Goal: Task Accomplishment & Management: Complete application form

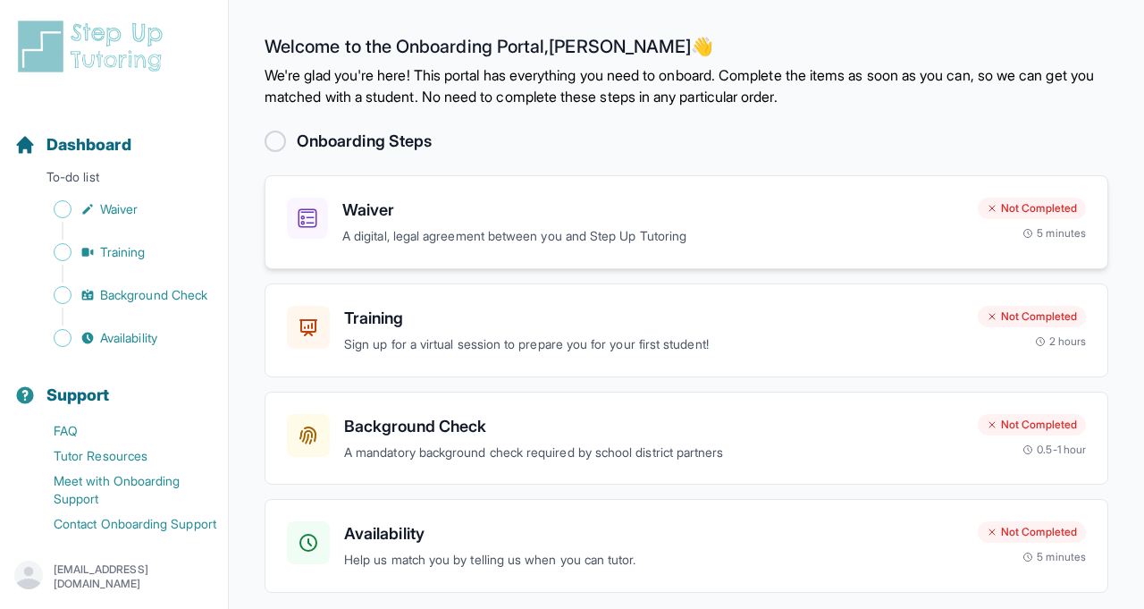
click at [406, 204] on h3 "Waiver" at bounding box center [652, 209] width 621 height 25
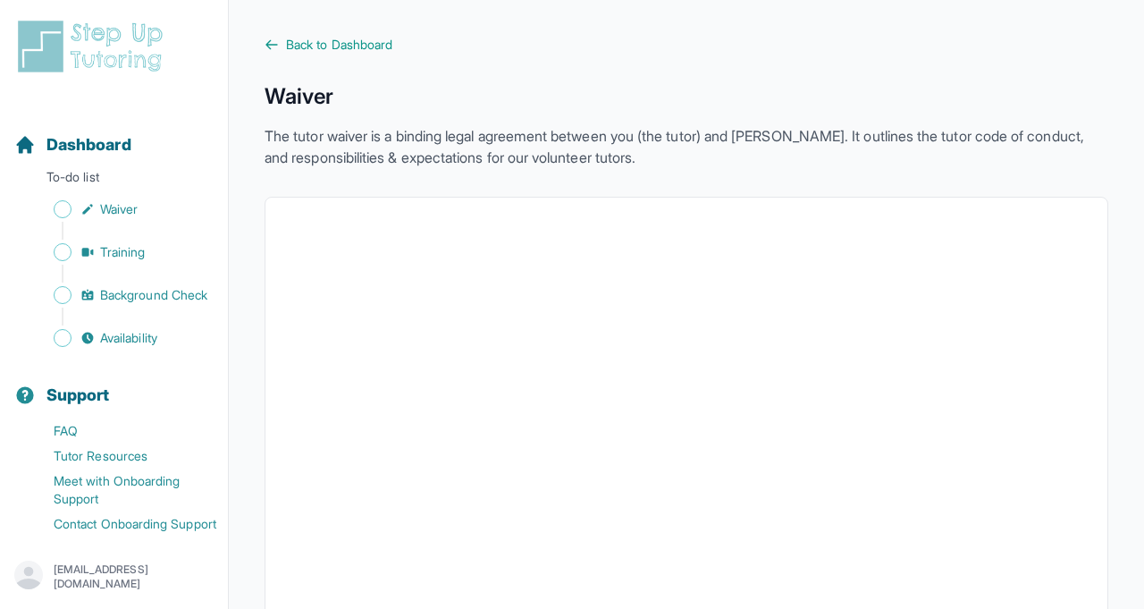
click at [266, 45] on icon at bounding box center [271, 44] width 11 height 8
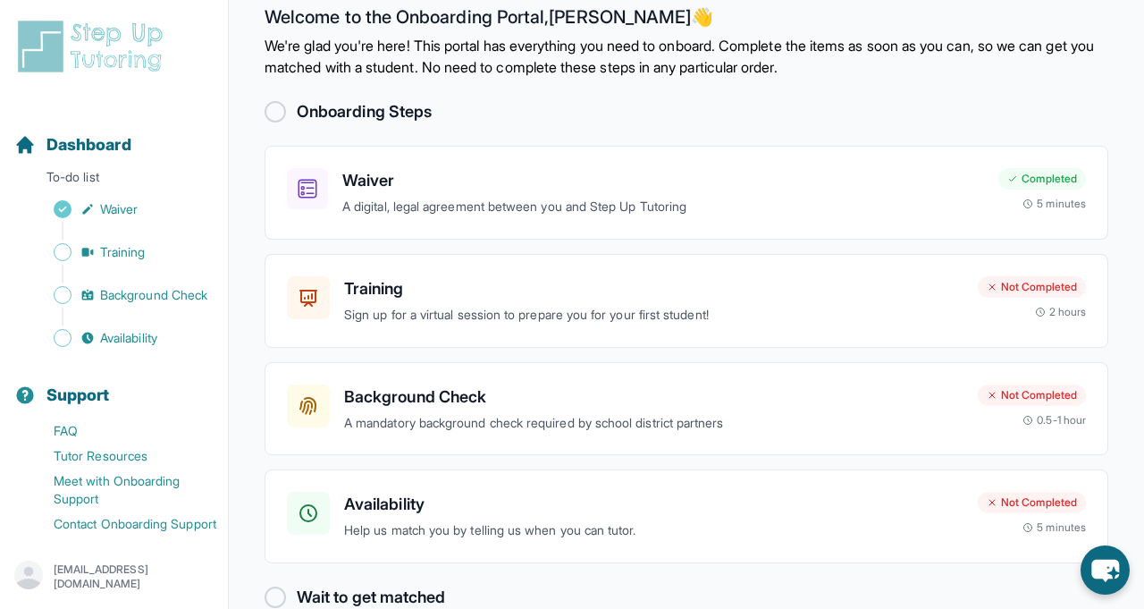
scroll to position [47, 0]
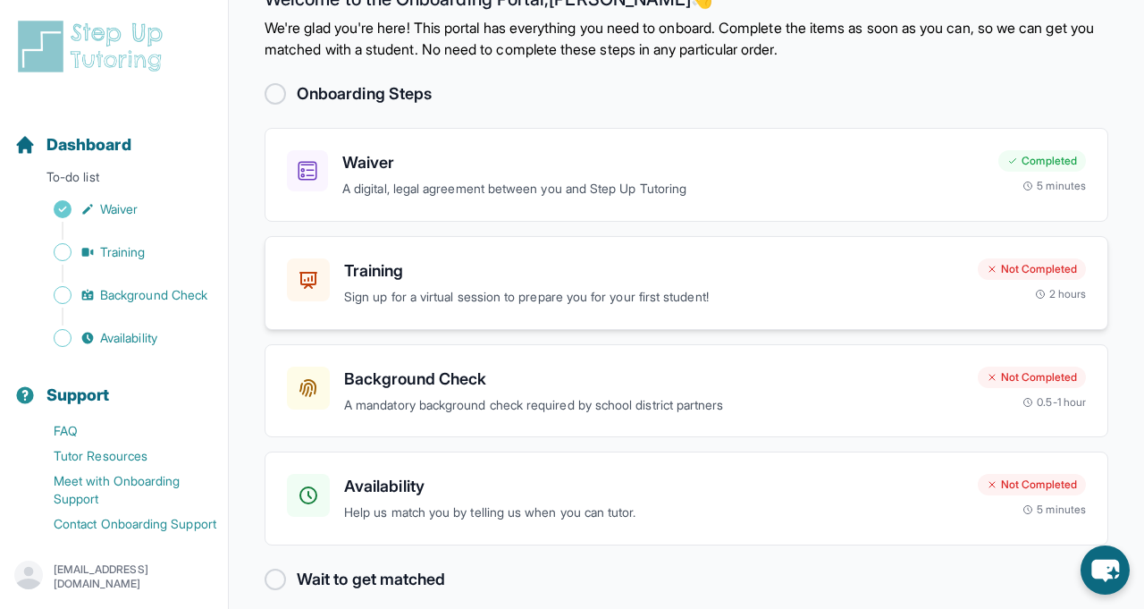
click at [366, 277] on h3 "Training" at bounding box center [653, 270] width 619 height 25
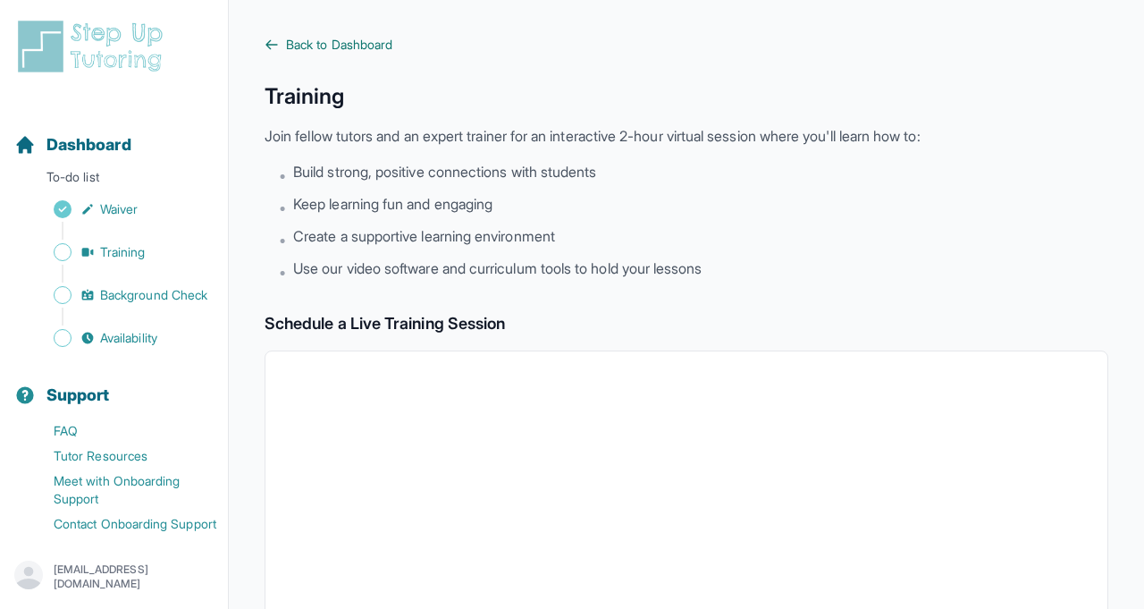
click at [266, 45] on icon at bounding box center [271, 44] width 11 height 8
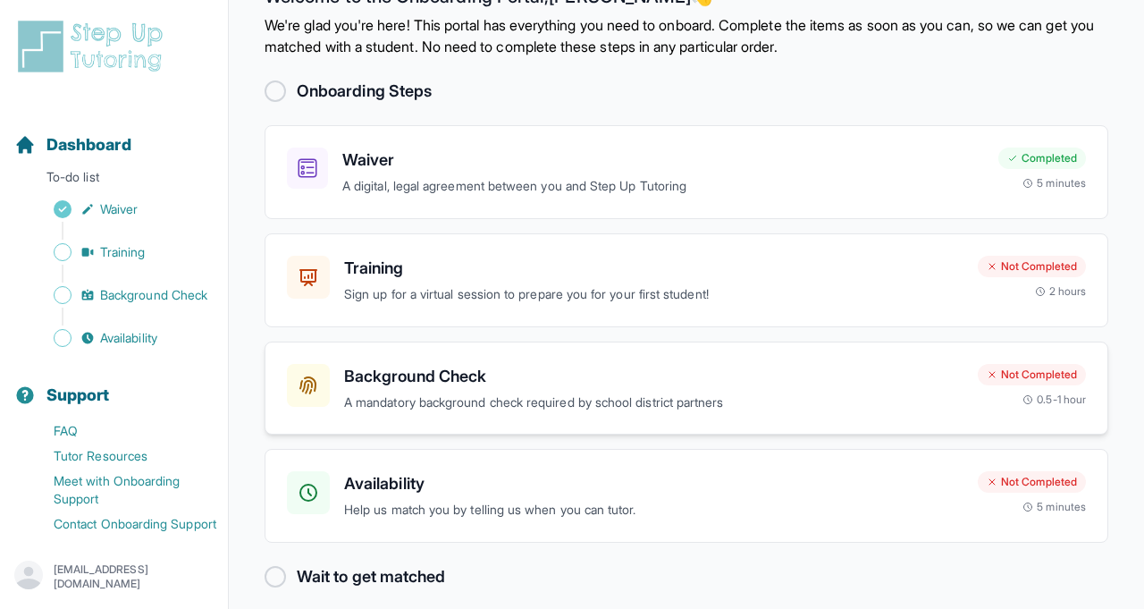
scroll to position [54, 0]
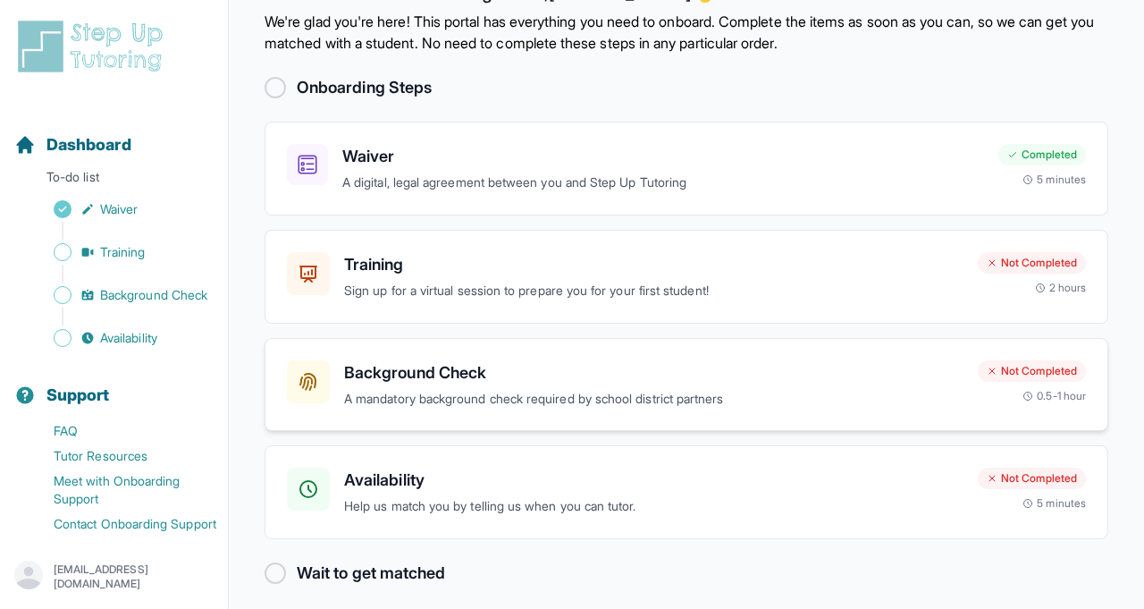
click at [348, 381] on h3 "Background Check" at bounding box center [653, 372] width 619 height 25
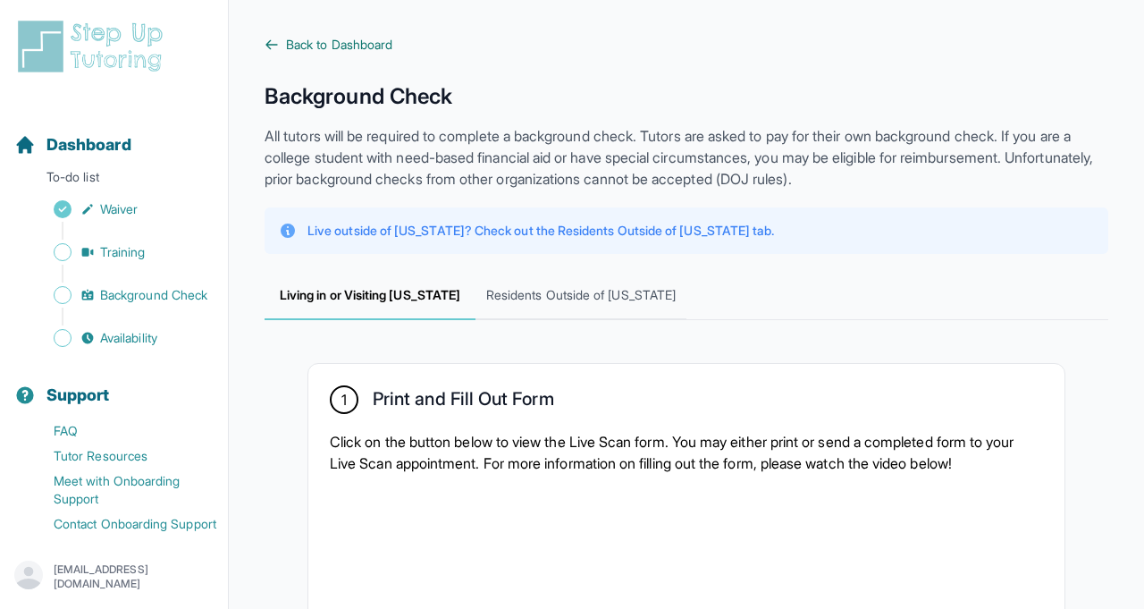
click at [277, 41] on icon at bounding box center [271, 45] width 14 height 14
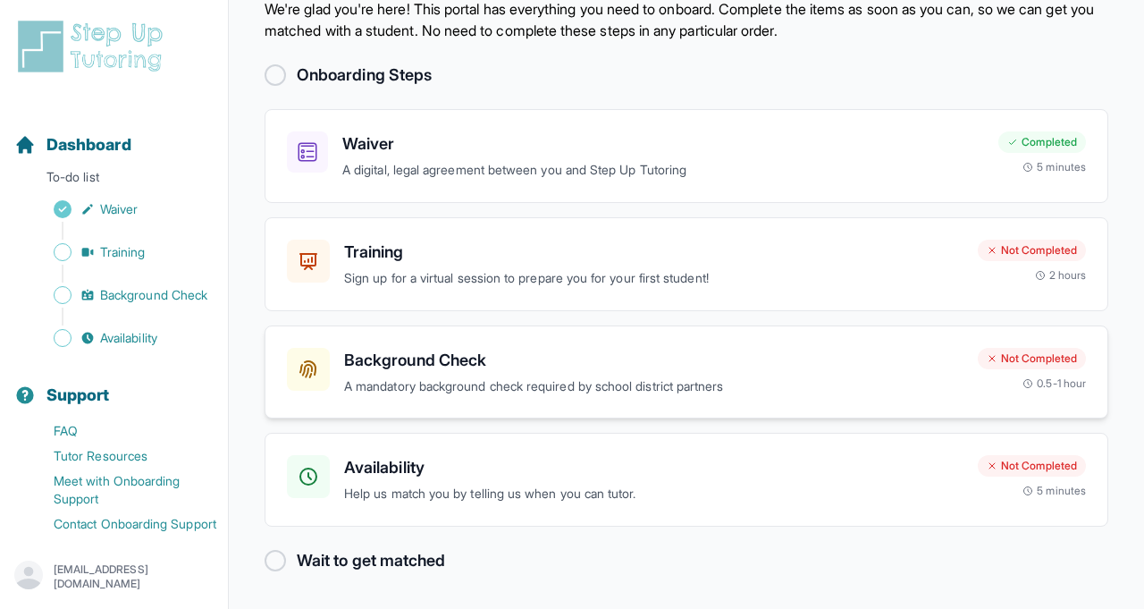
click at [391, 472] on h3 "Availability" at bounding box center [653, 467] width 619 height 25
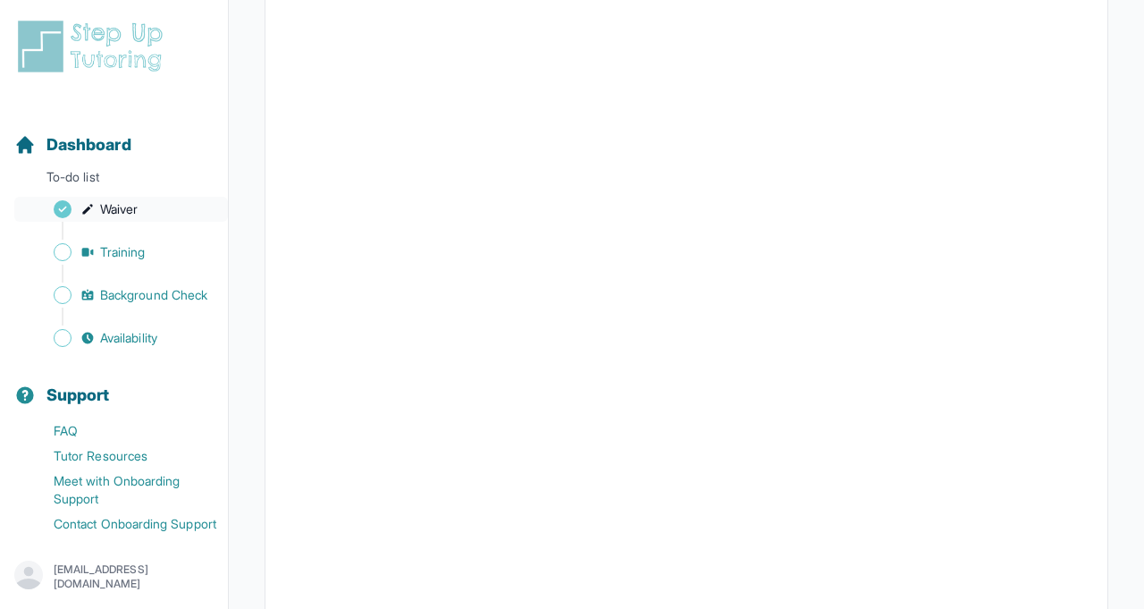
click at [140, 212] on link "Waiver" at bounding box center [121, 209] width 214 height 25
